Goal: Information Seeking & Learning: Learn about a topic

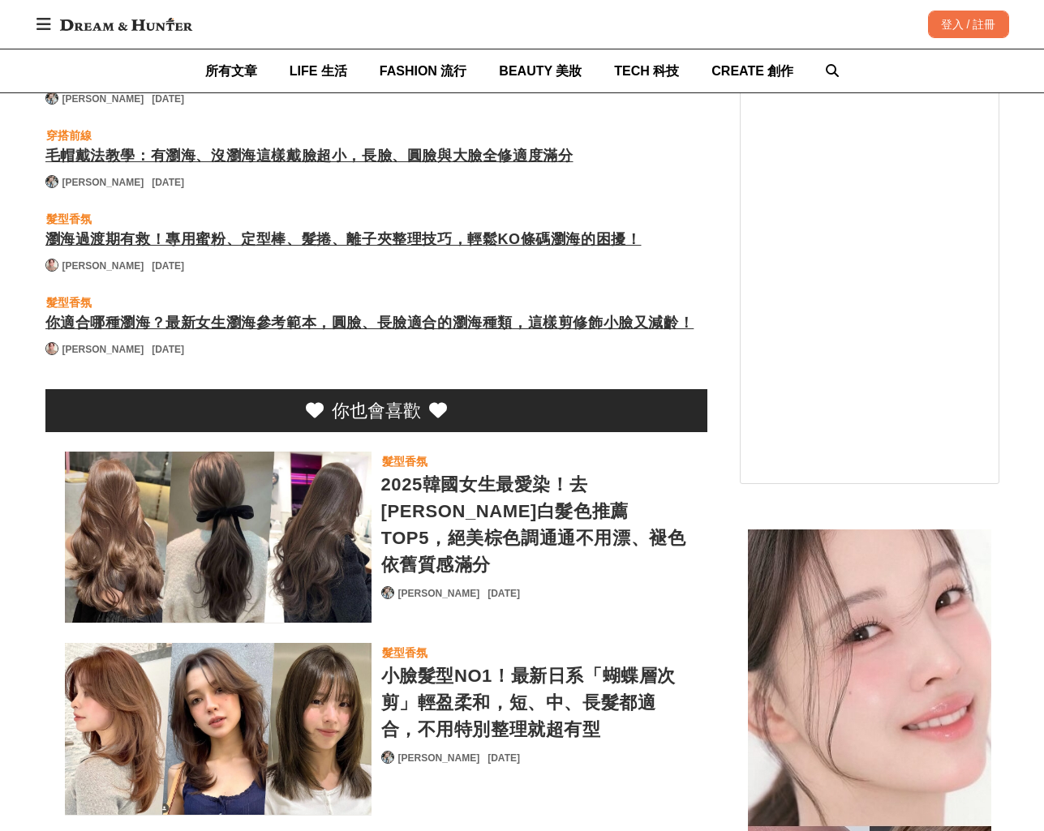
scroll to position [5267, 0]
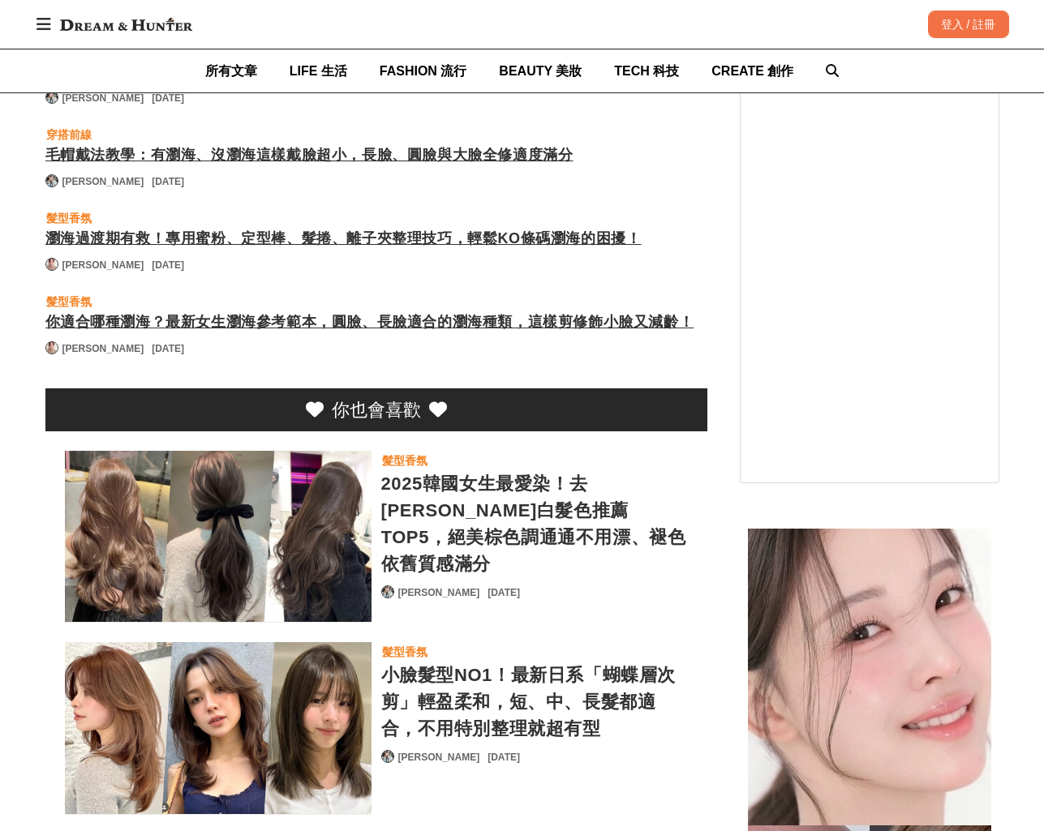
click at [630, 470] on div "2025韓國女生最愛染！去[PERSON_NAME]白髮色推薦TOP5，絕美棕色調通通不用漂、褪色依舊質感滿分" at bounding box center [534, 523] width 307 height 107
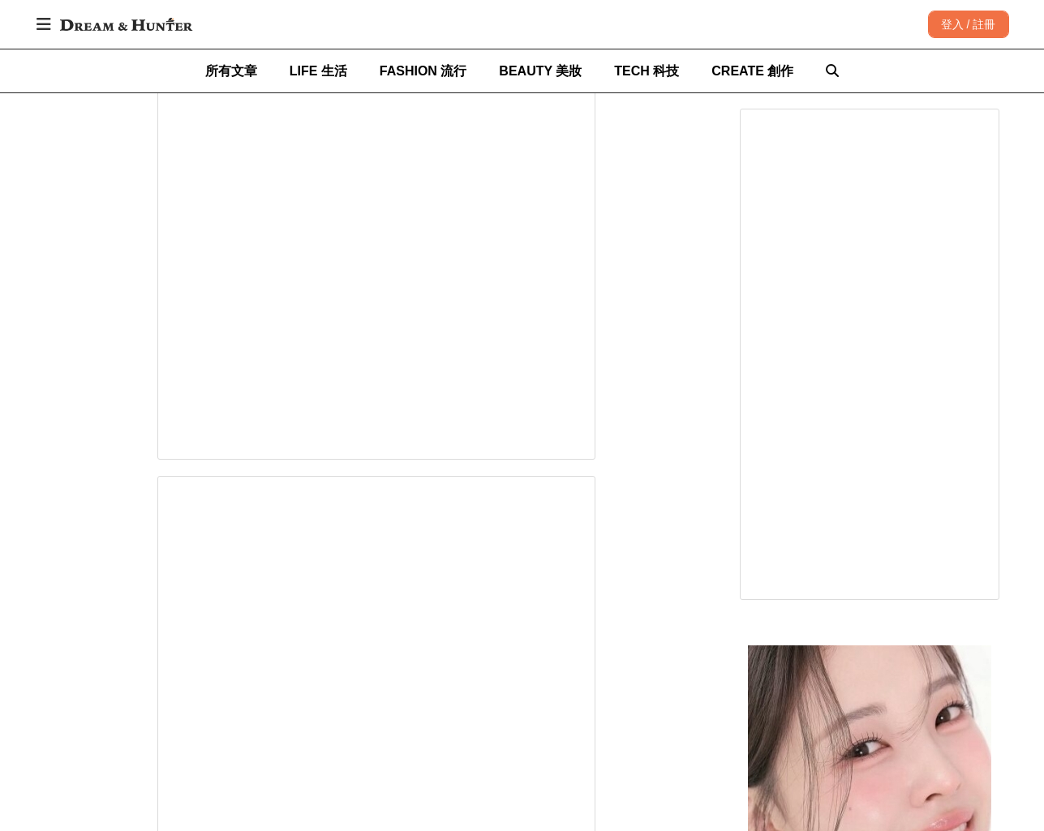
scroll to position [0, 3]
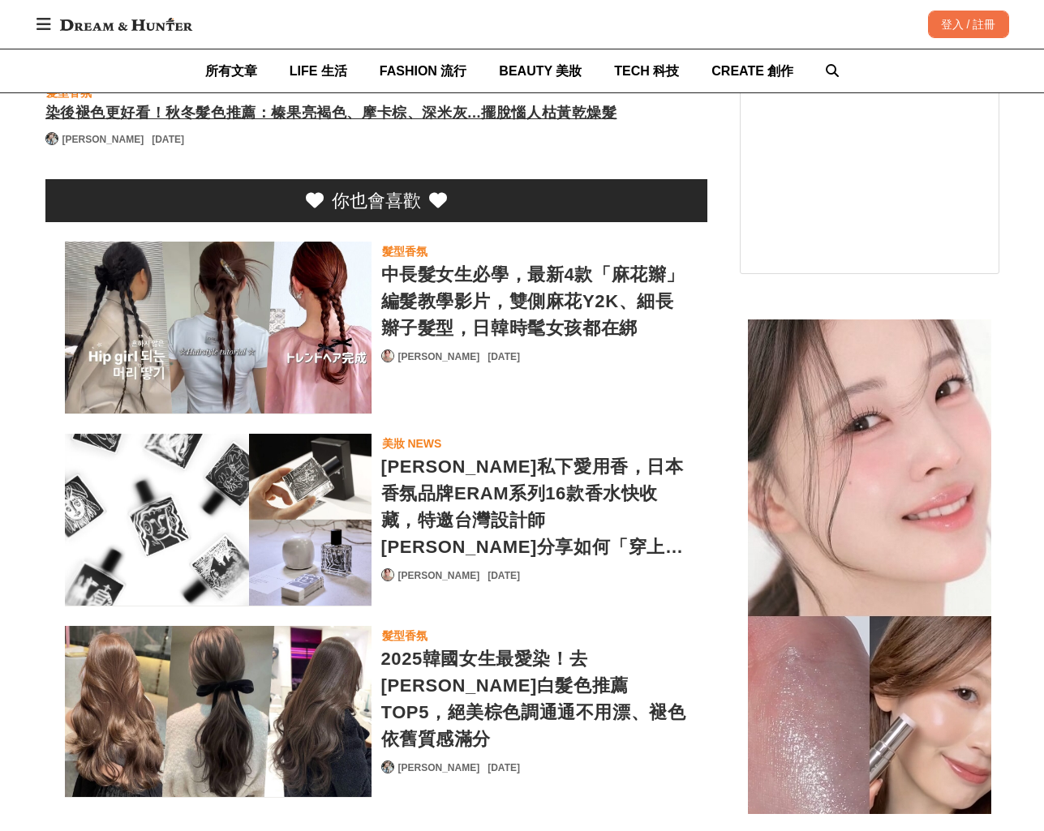
click at [555, 285] on div "中長髮女生必學，最新4款「麻花辮」編髮教學影片，雙側麻花Y2K、細長辮子髮型，日韓時髦女孩都在綁" at bounding box center [534, 301] width 307 height 80
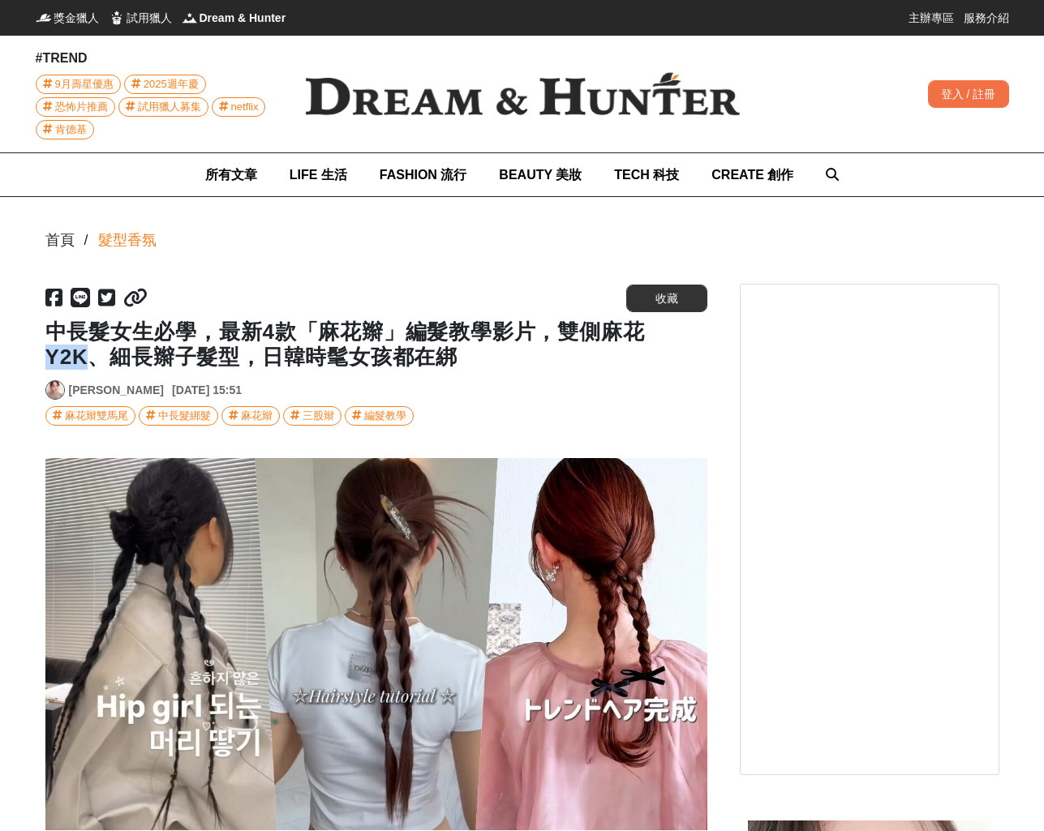
drag, startPoint x: 46, startPoint y: 359, endPoint x: 87, endPoint y: 354, distance: 40.9
click at [87, 354] on h1 "中長髮女生必學，最新4款「麻花辮」編髮教學影片，雙側麻花Y2K、細長辮子髮型，日韓時髦女孩都在綁" at bounding box center [376, 344] width 662 height 50
copy h1 "Y2K"
